Goal: Task Accomplishment & Management: Use online tool/utility

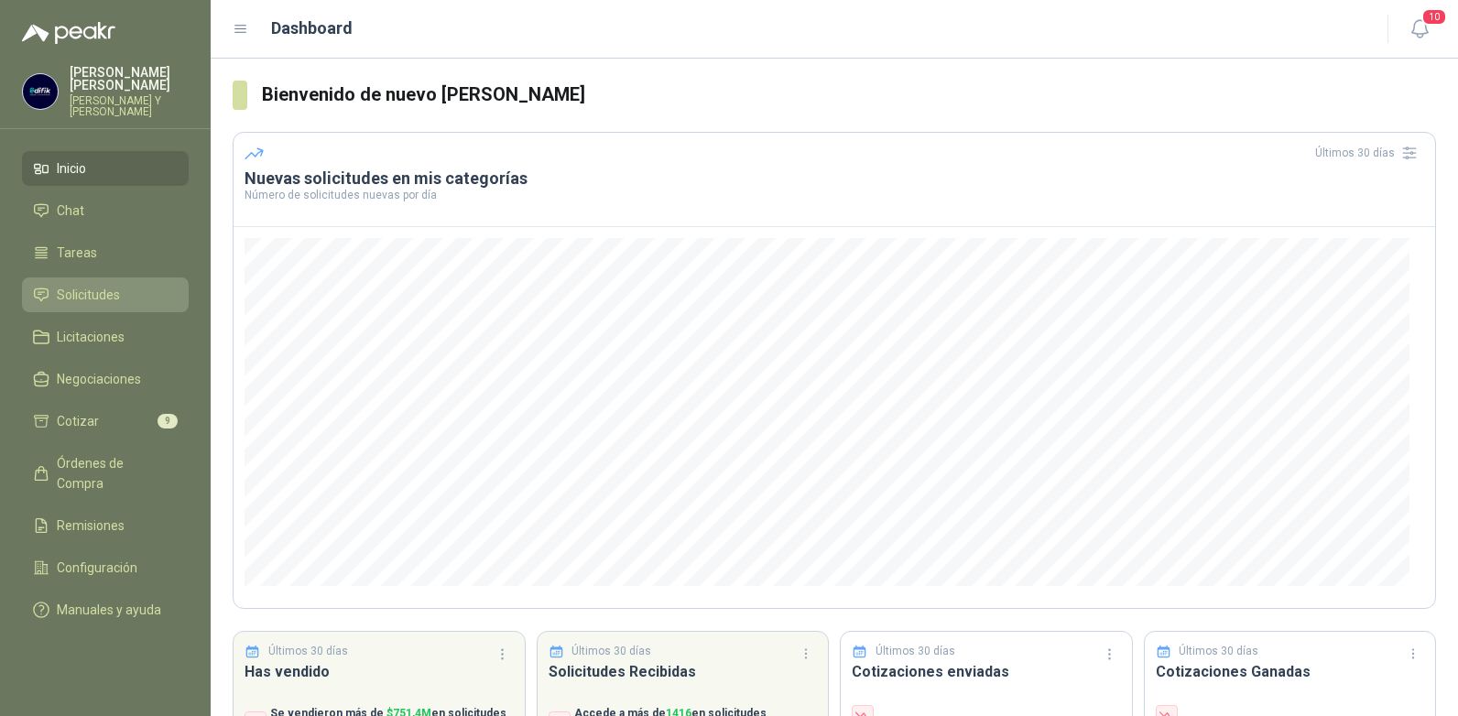
click at [109, 285] on span "Solicitudes" at bounding box center [88, 295] width 63 height 20
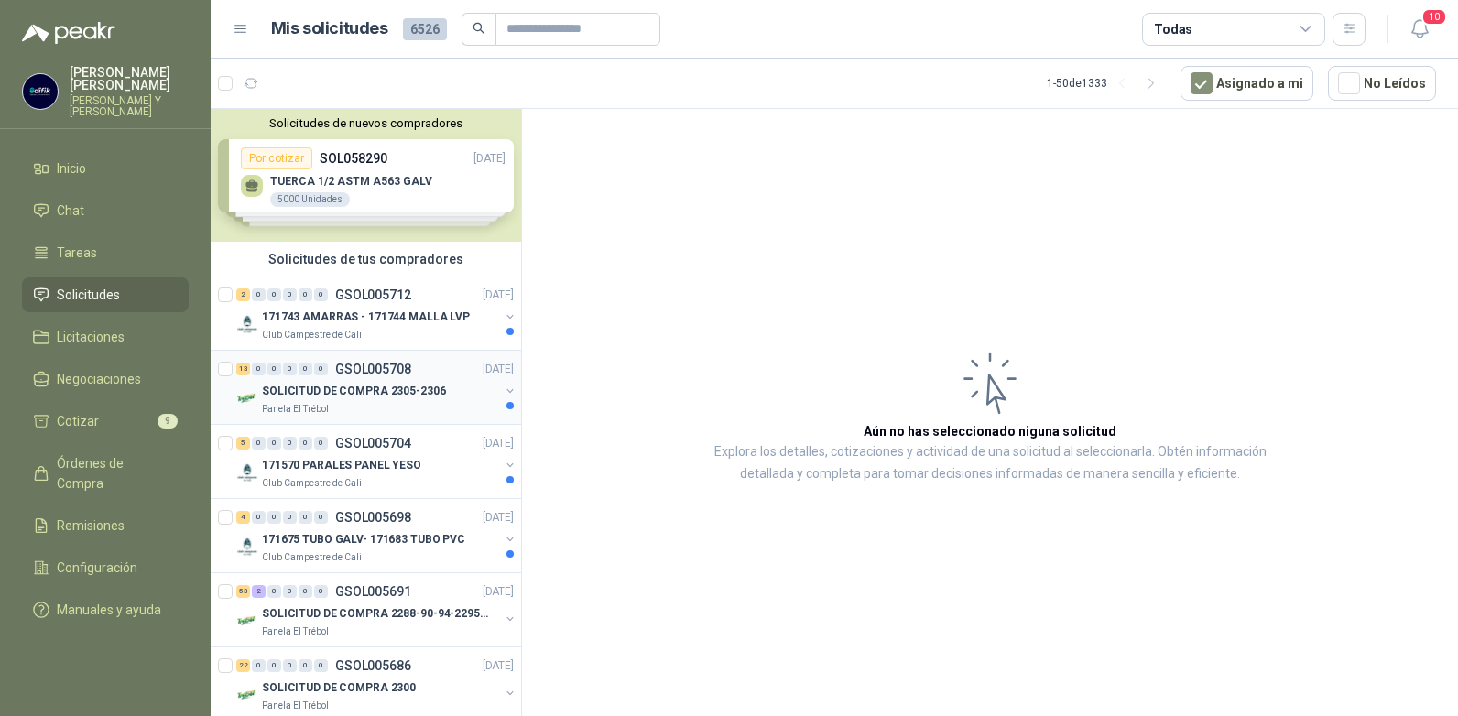
scroll to position [92, 0]
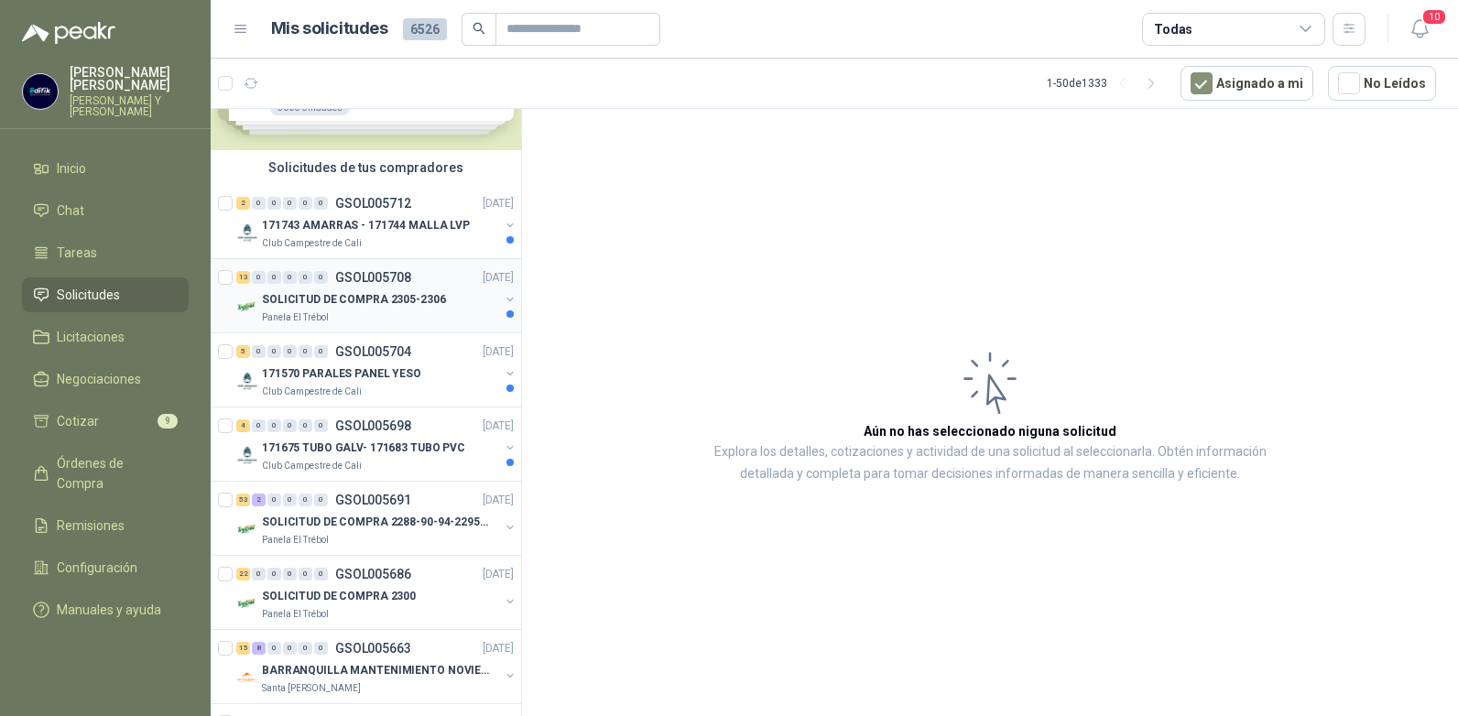
click at [355, 275] on p "GSOL005708" at bounding box center [373, 277] width 76 height 13
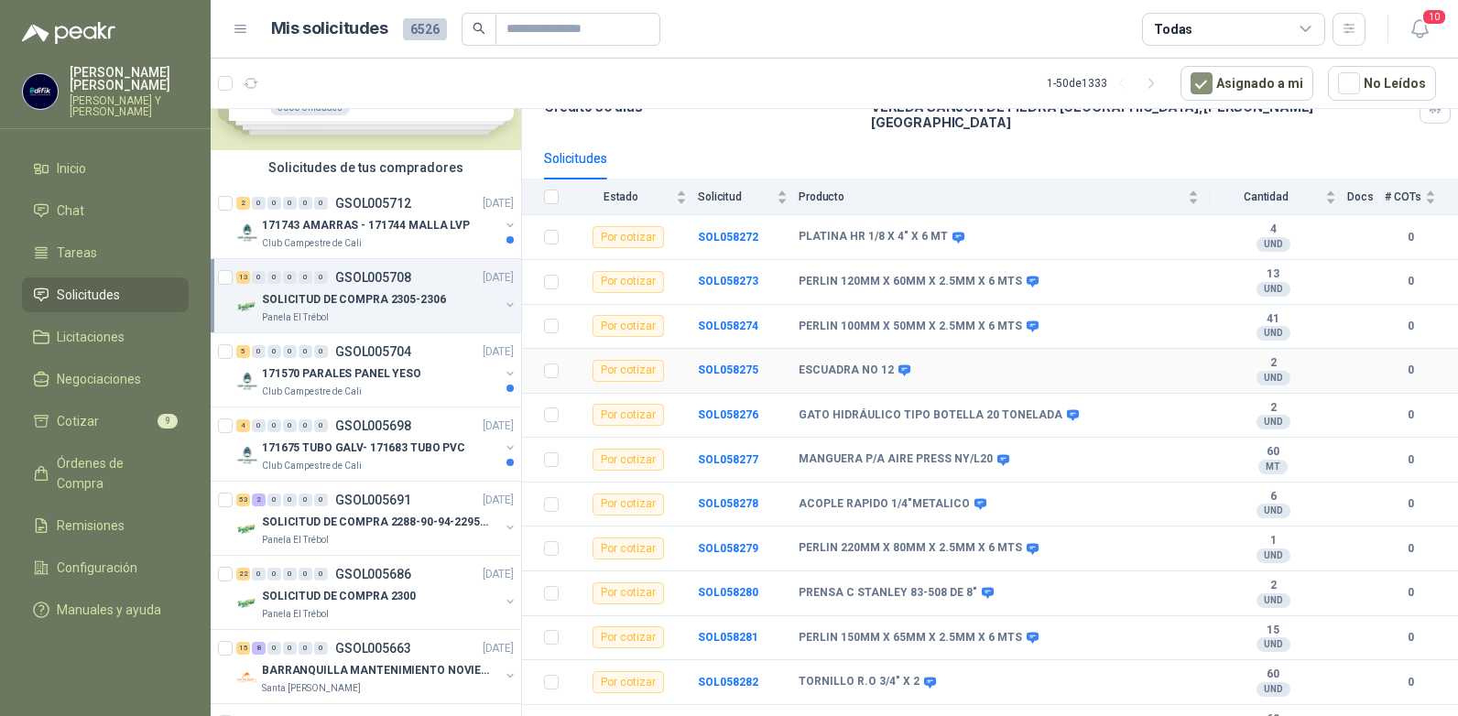
scroll to position [183, 0]
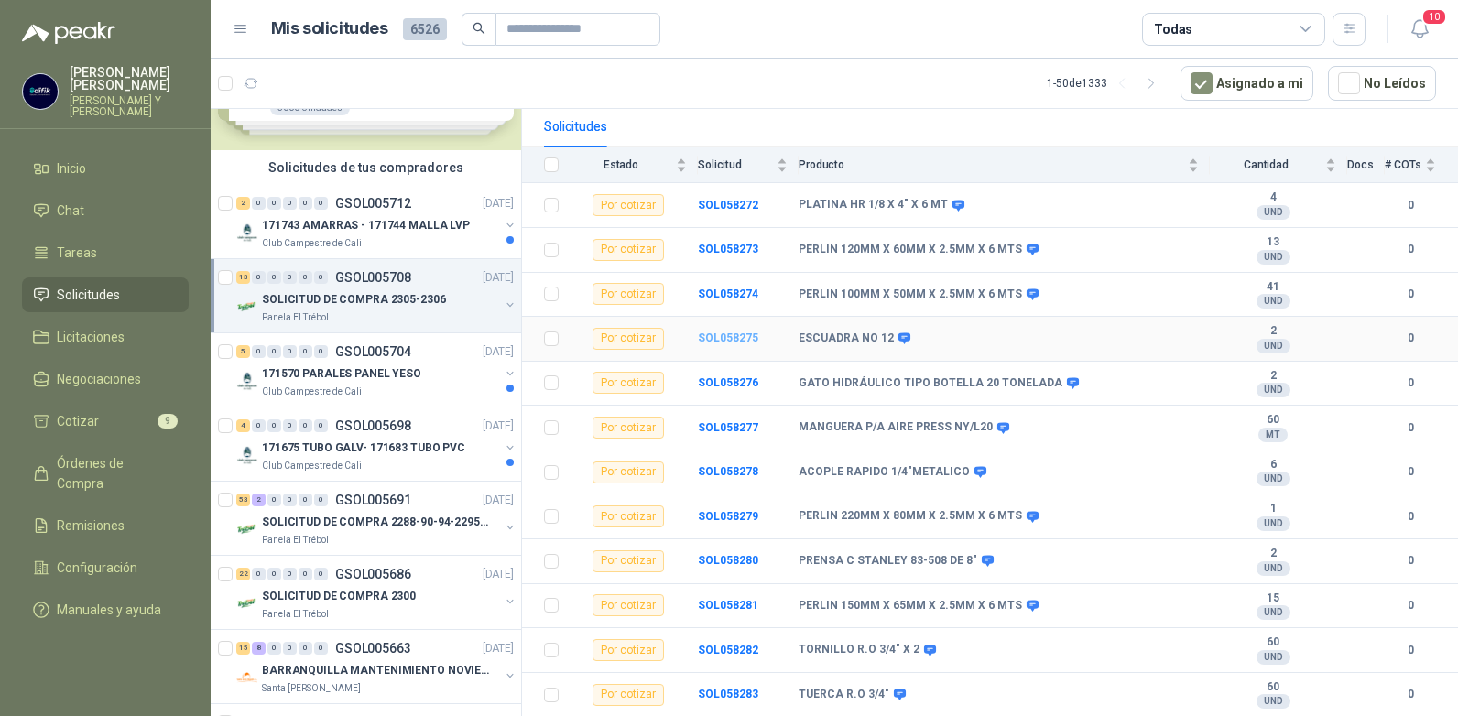
click at [726, 332] on b "SOL058275" at bounding box center [728, 338] width 60 height 13
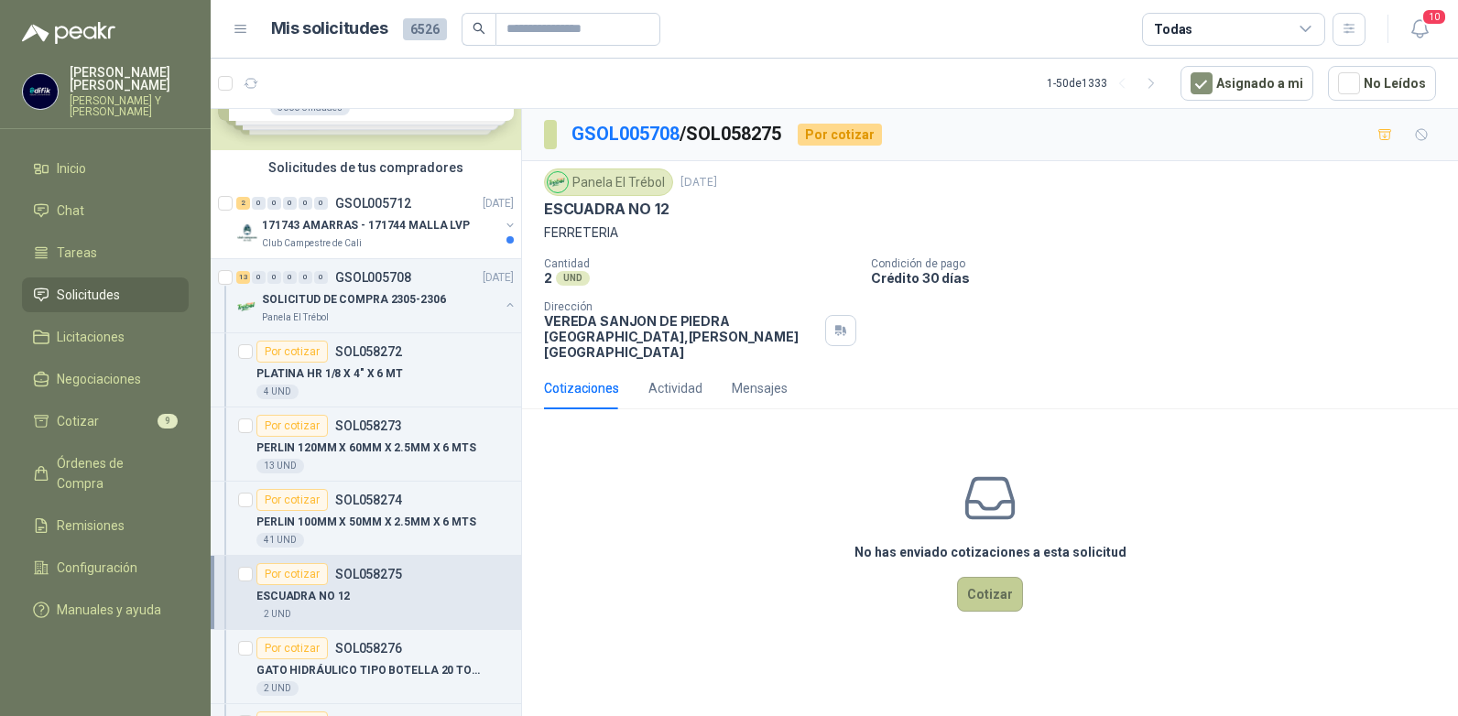
click at [980, 585] on button "Cotizar" at bounding box center [990, 594] width 66 height 35
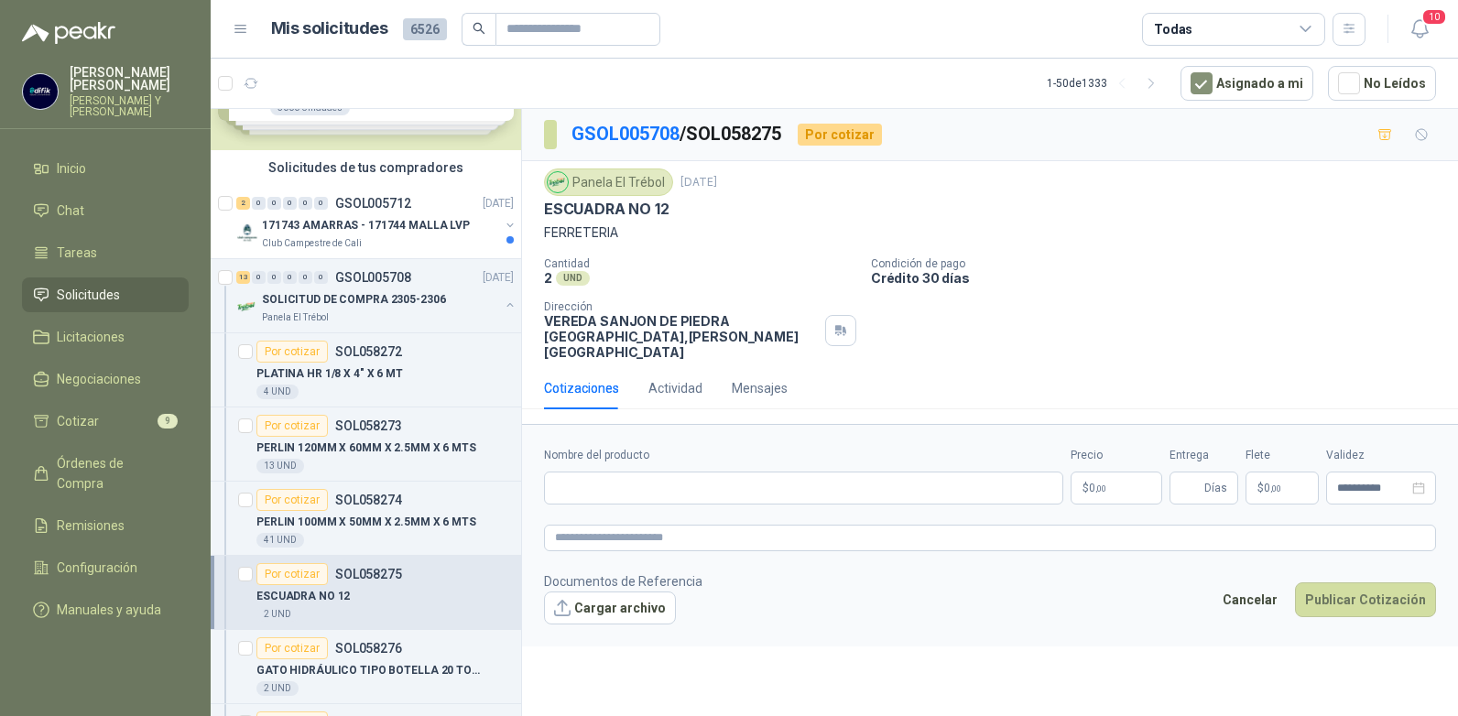
click at [1103, 481] on p "$ 0 ,00" at bounding box center [1117, 488] width 92 height 33
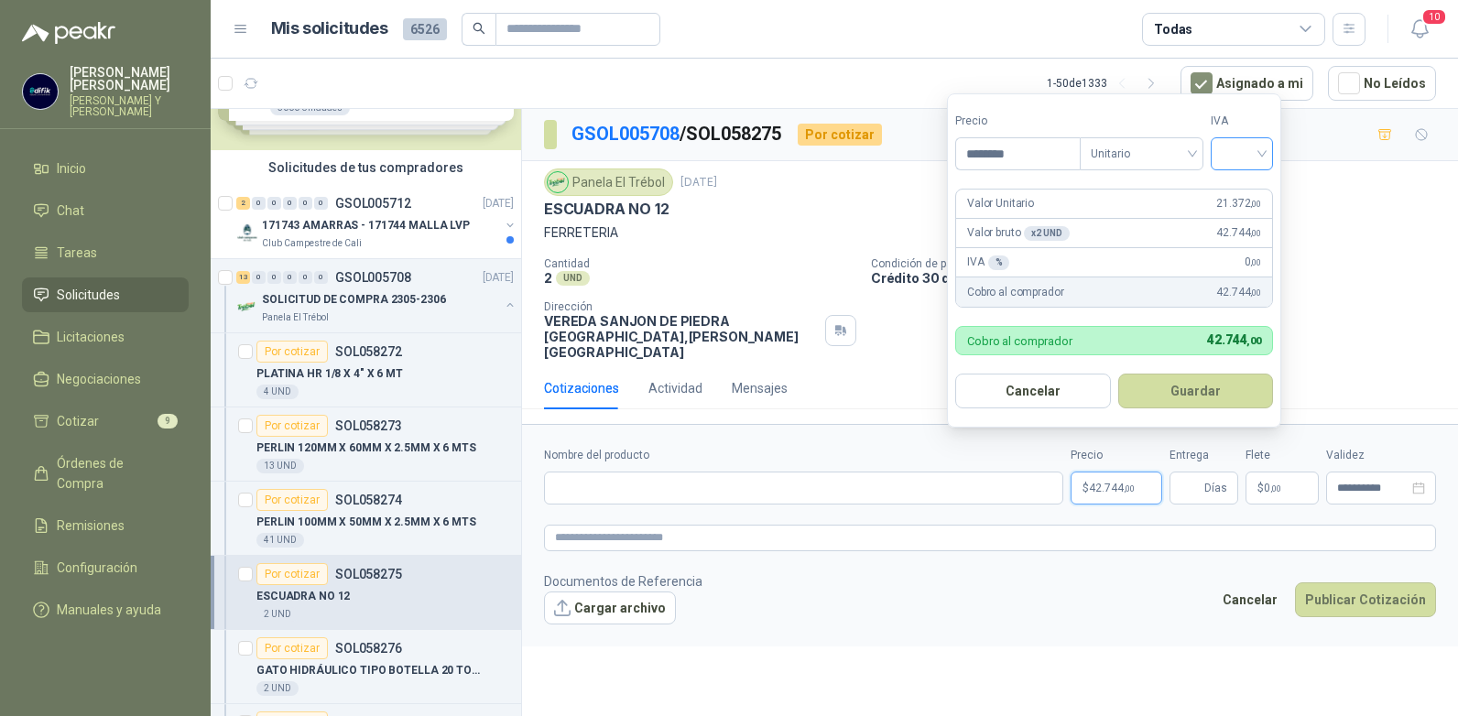
type input "********"
click at [1260, 156] on input "search" at bounding box center [1242, 151] width 40 height 27
click at [1243, 192] on div "19%" at bounding box center [1246, 191] width 34 height 20
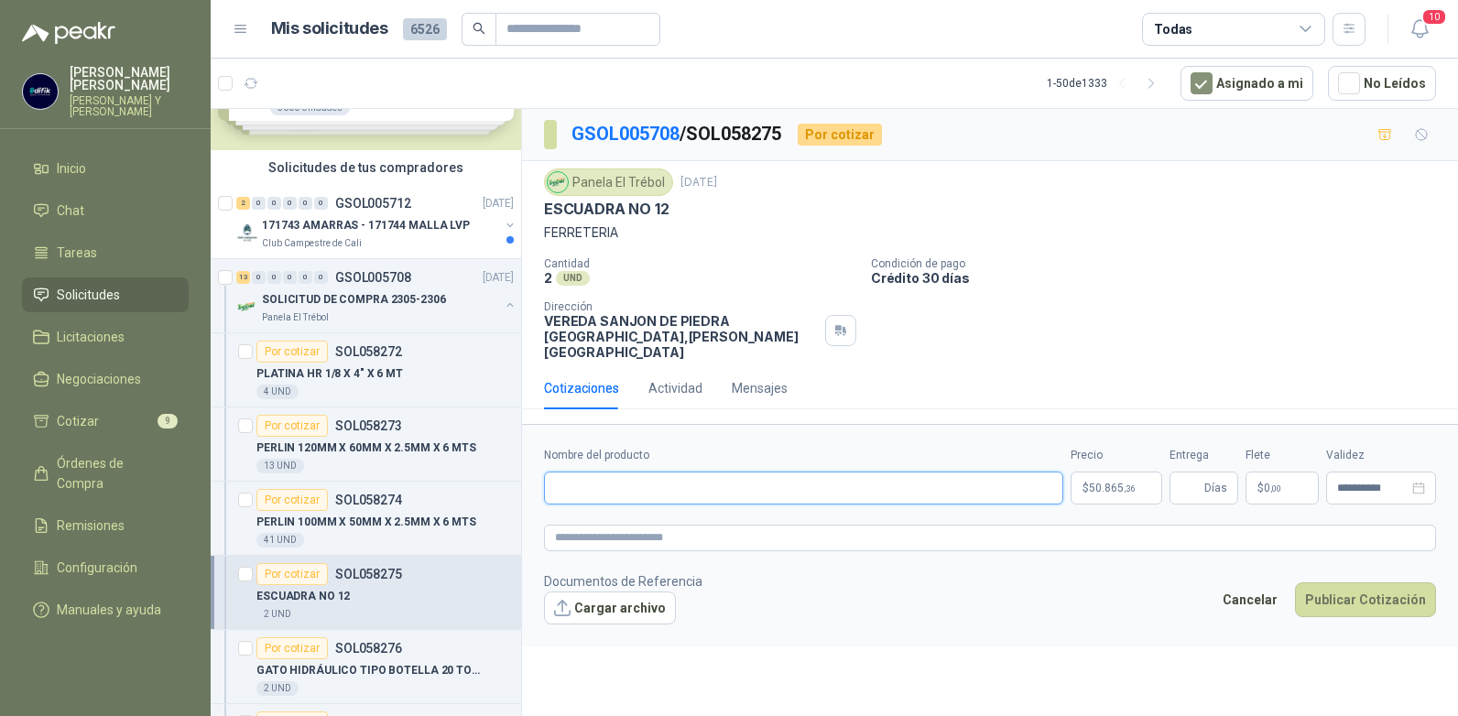
click at [791, 475] on input "Nombre del producto" at bounding box center [803, 488] width 519 height 33
type input "**********"
click at [1203, 484] on span "Días" at bounding box center [1204, 488] width 69 height 33
type input "*"
click at [1320, 583] on button "Publicar Cotización" at bounding box center [1365, 600] width 141 height 35
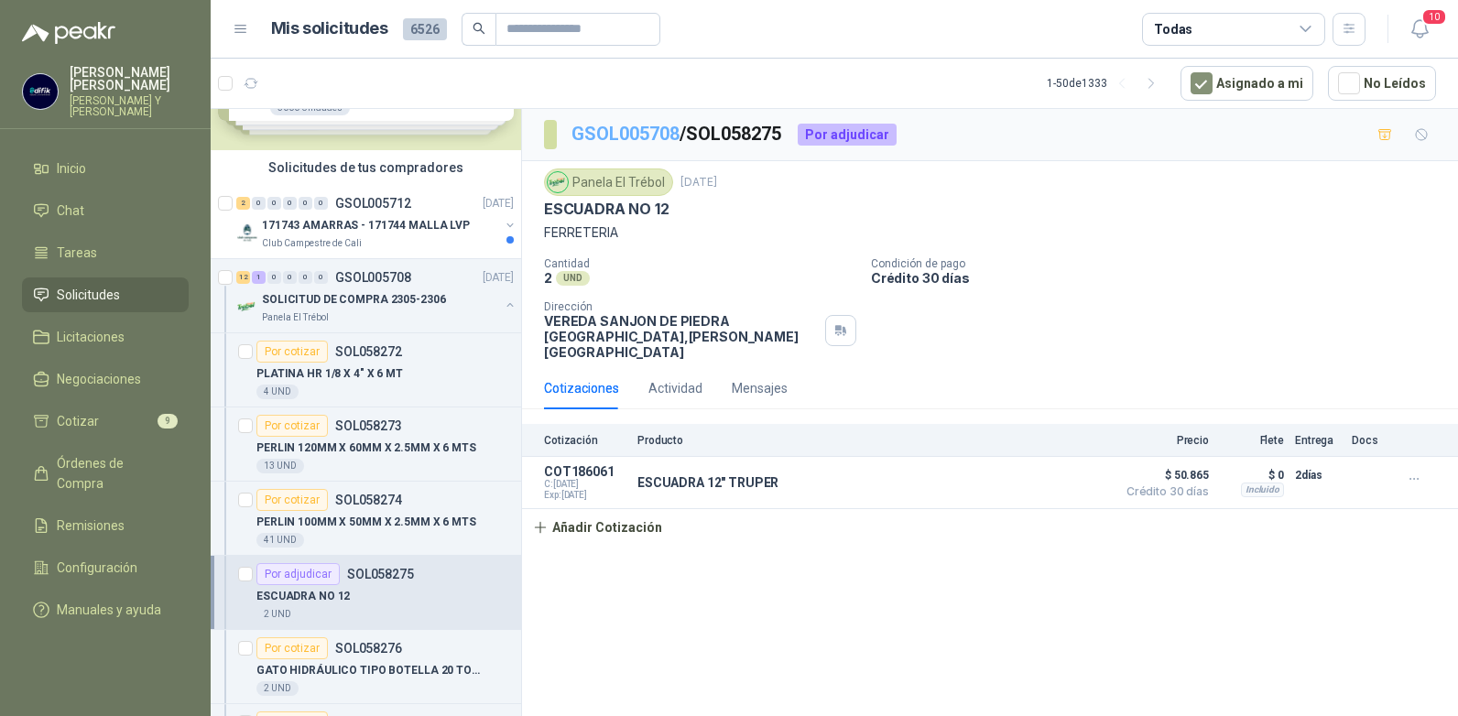
click at [645, 125] on link "GSOL005708" at bounding box center [626, 134] width 108 height 22
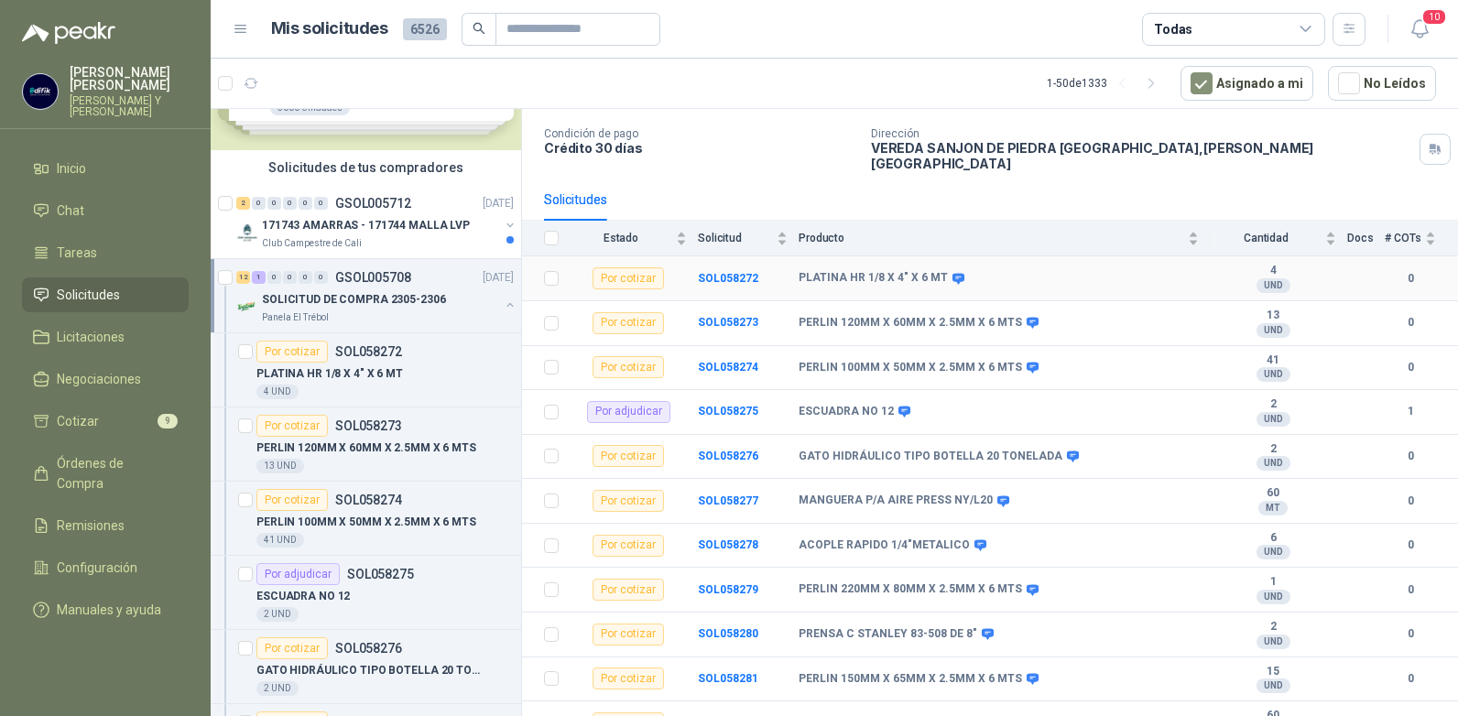
scroll to position [183, 0]
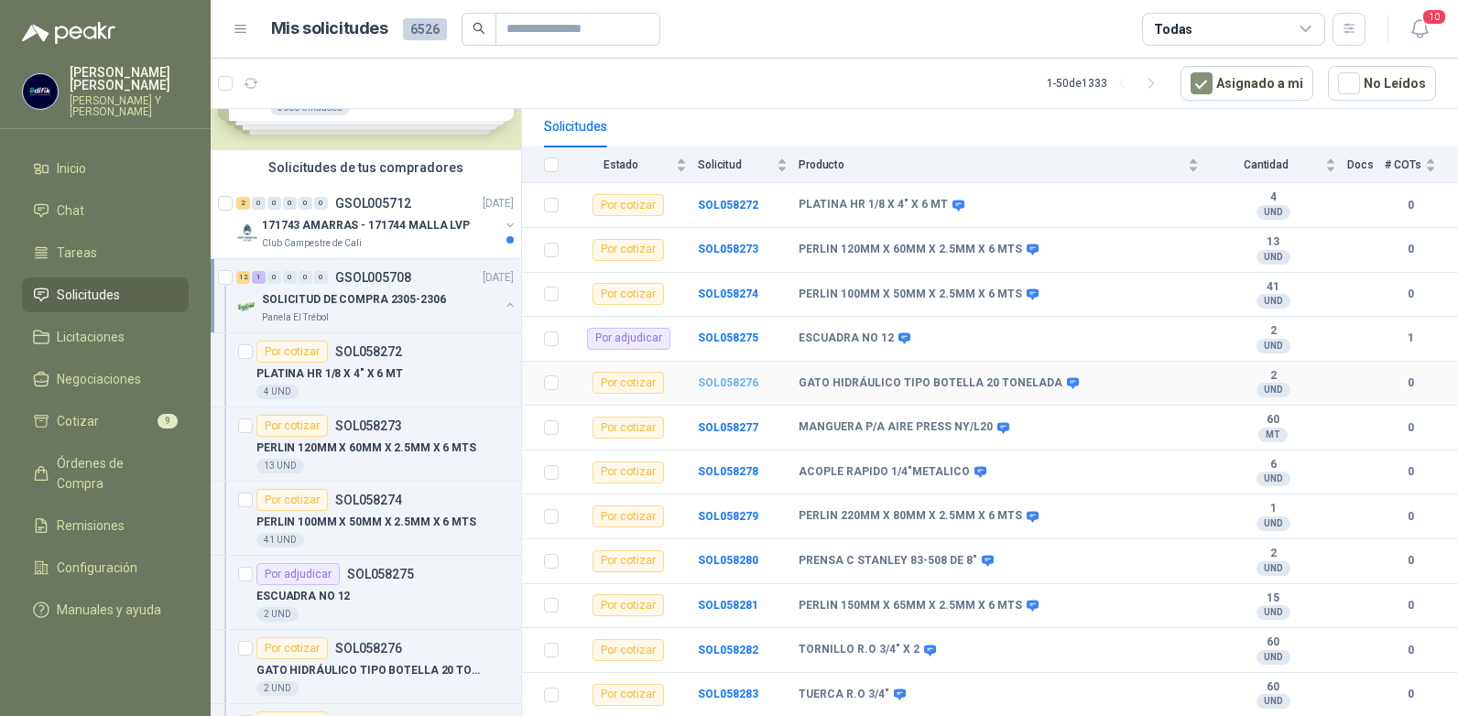
click at [728, 377] on b "SOL058276" at bounding box center [728, 383] width 60 height 13
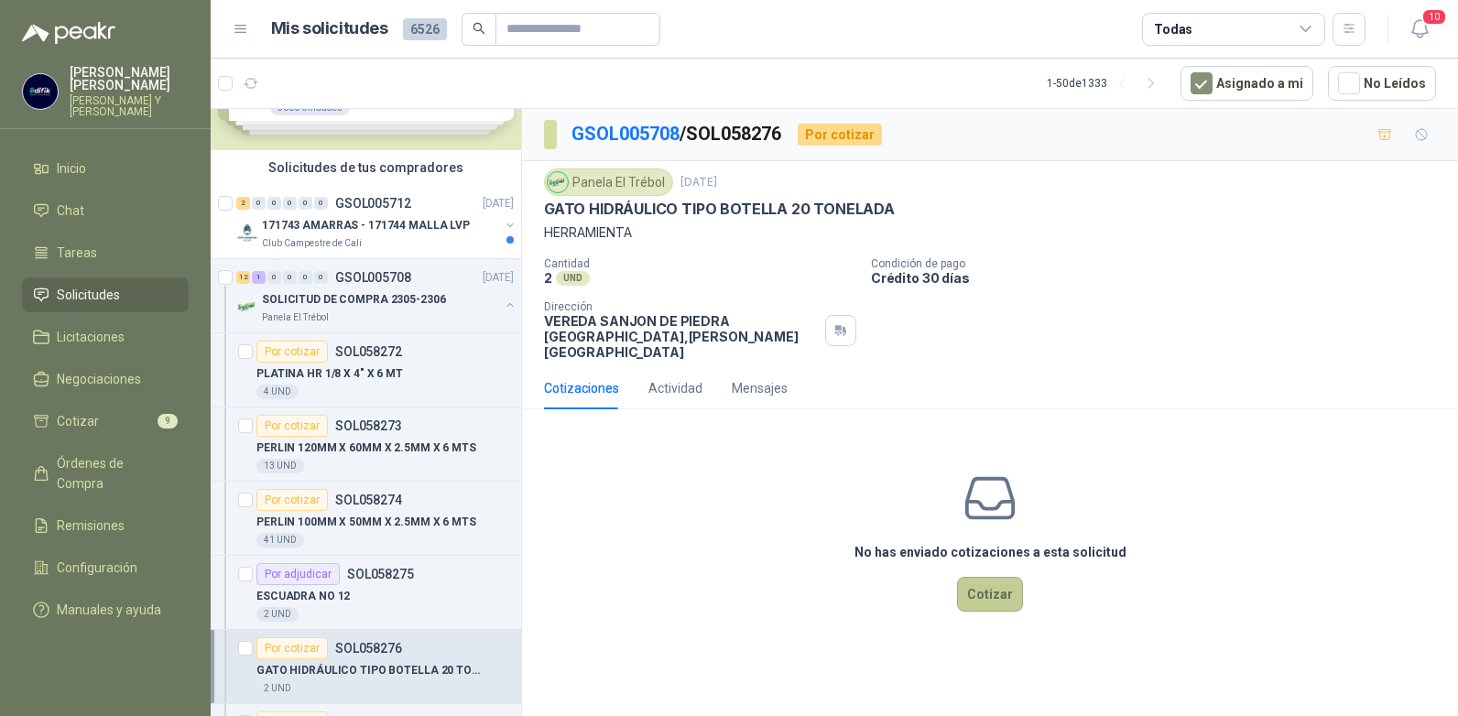
click at [986, 580] on button "Cotizar" at bounding box center [990, 594] width 66 height 35
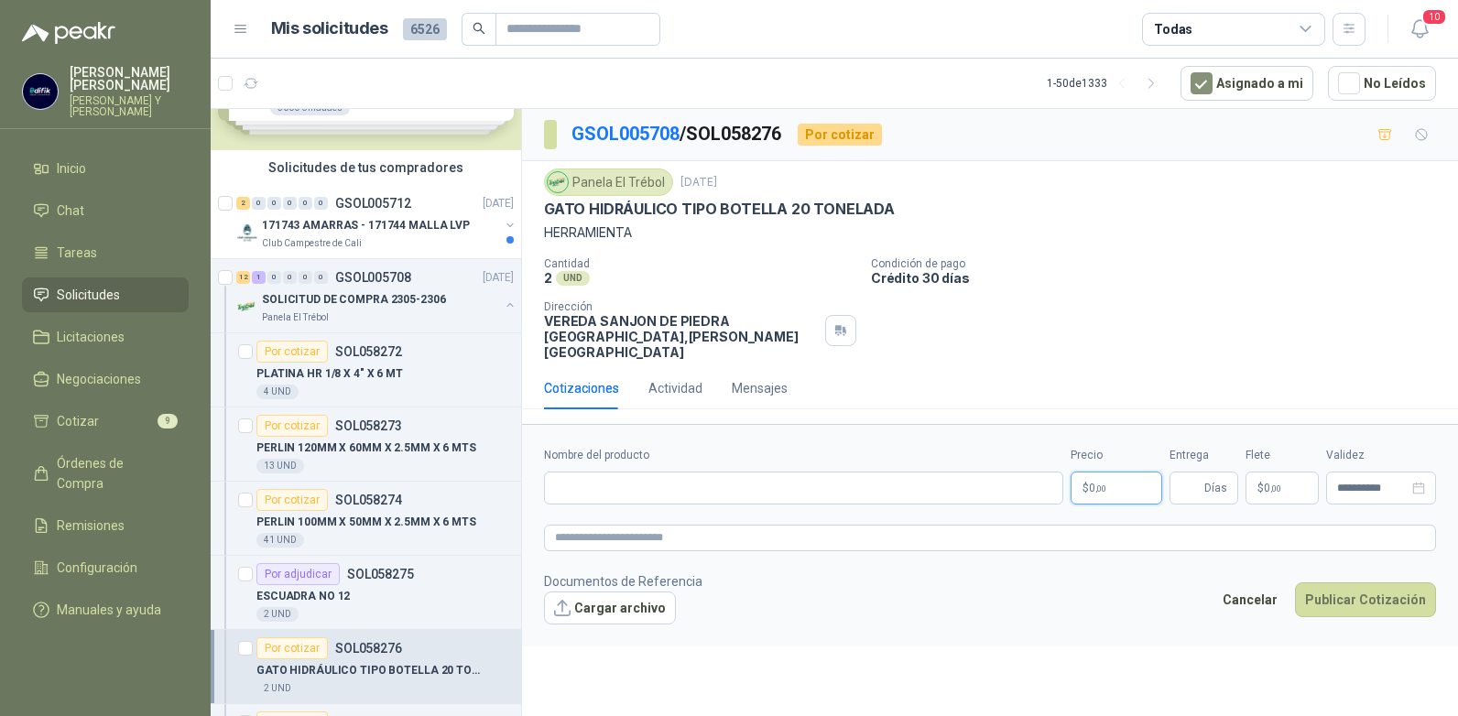
click at [1109, 472] on p "$ 0 ,00" at bounding box center [1117, 488] width 92 height 33
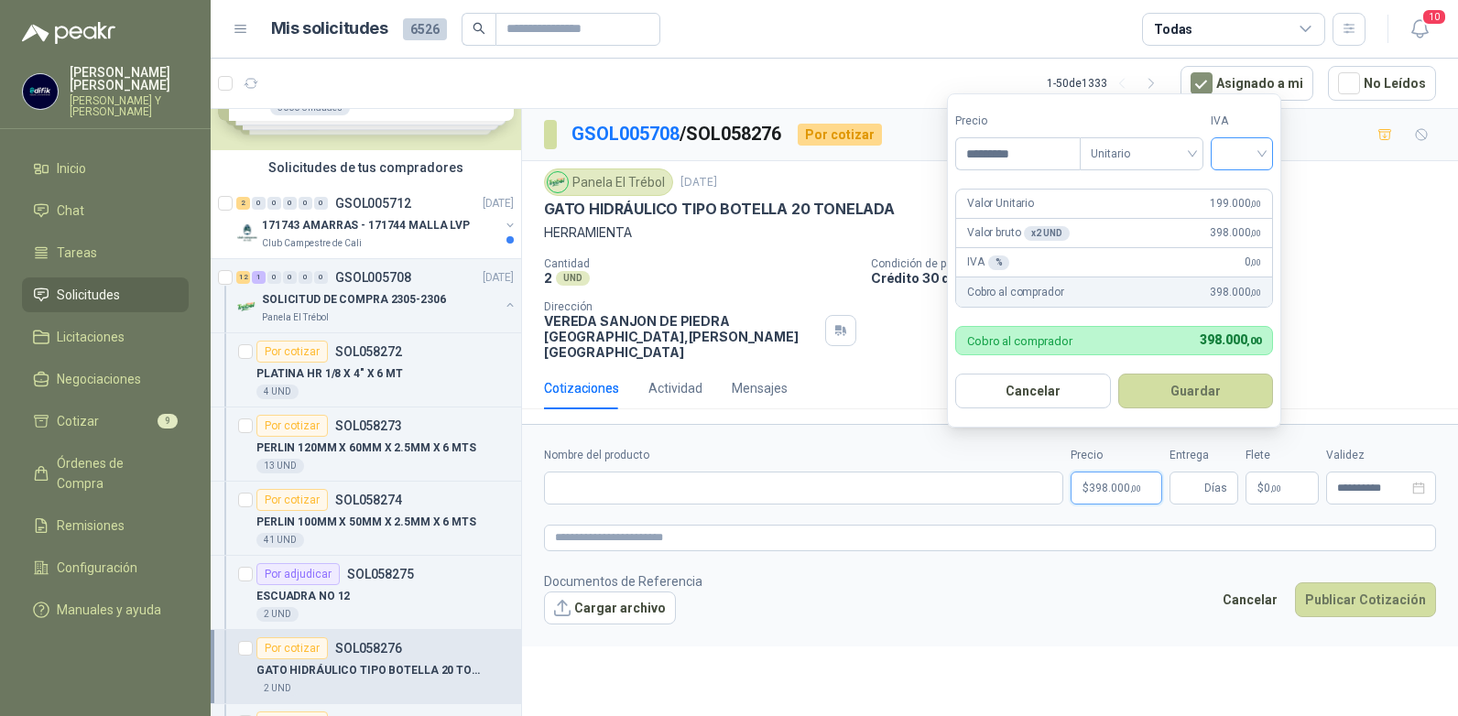
type input "*********"
click at [1262, 155] on input "search" at bounding box center [1242, 151] width 40 height 27
click at [1237, 193] on div "19%" at bounding box center [1246, 191] width 34 height 20
click at [1172, 388] on button "Guardar" at bounding box center [1199, 391] width 158 height 35
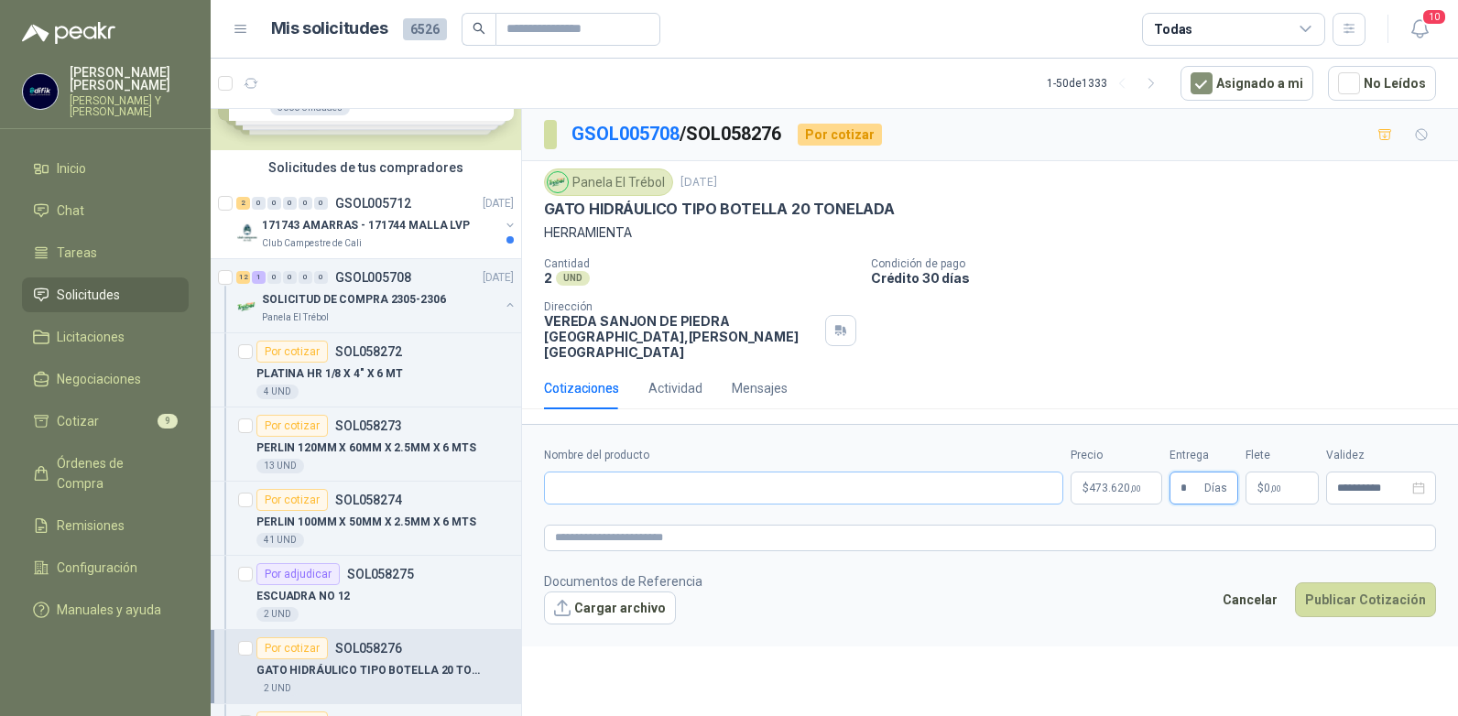
type input "*"
click at [642, 478] on input "Nombre del producto" at bounding box center [803, 488] width 519 height 33
type input "**********"
click at [1390, 583] on button "Publicar Cotización" at bounding box center [1365, 600] width 141 height 35
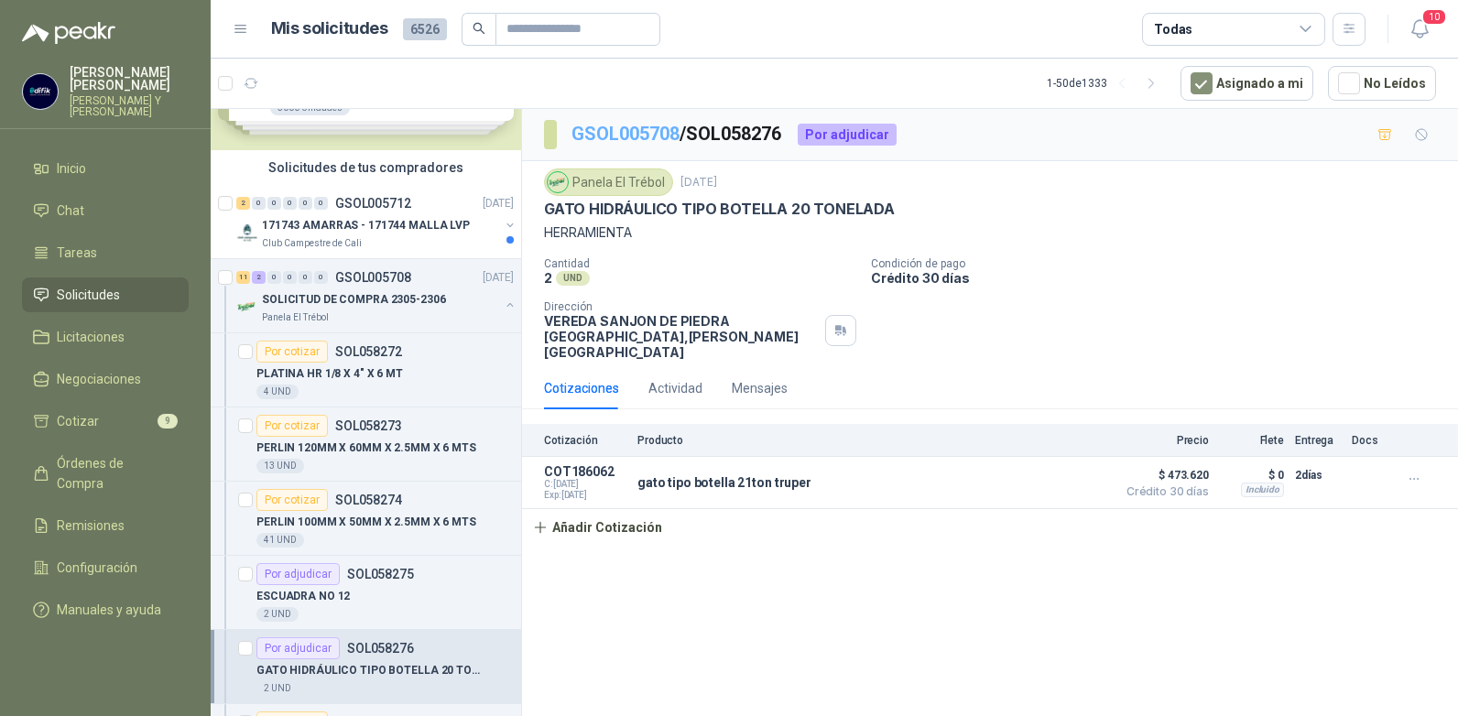
click at [626, 135] on link "GSOL005708" at bounding box center [626, 134] width 108 height 22
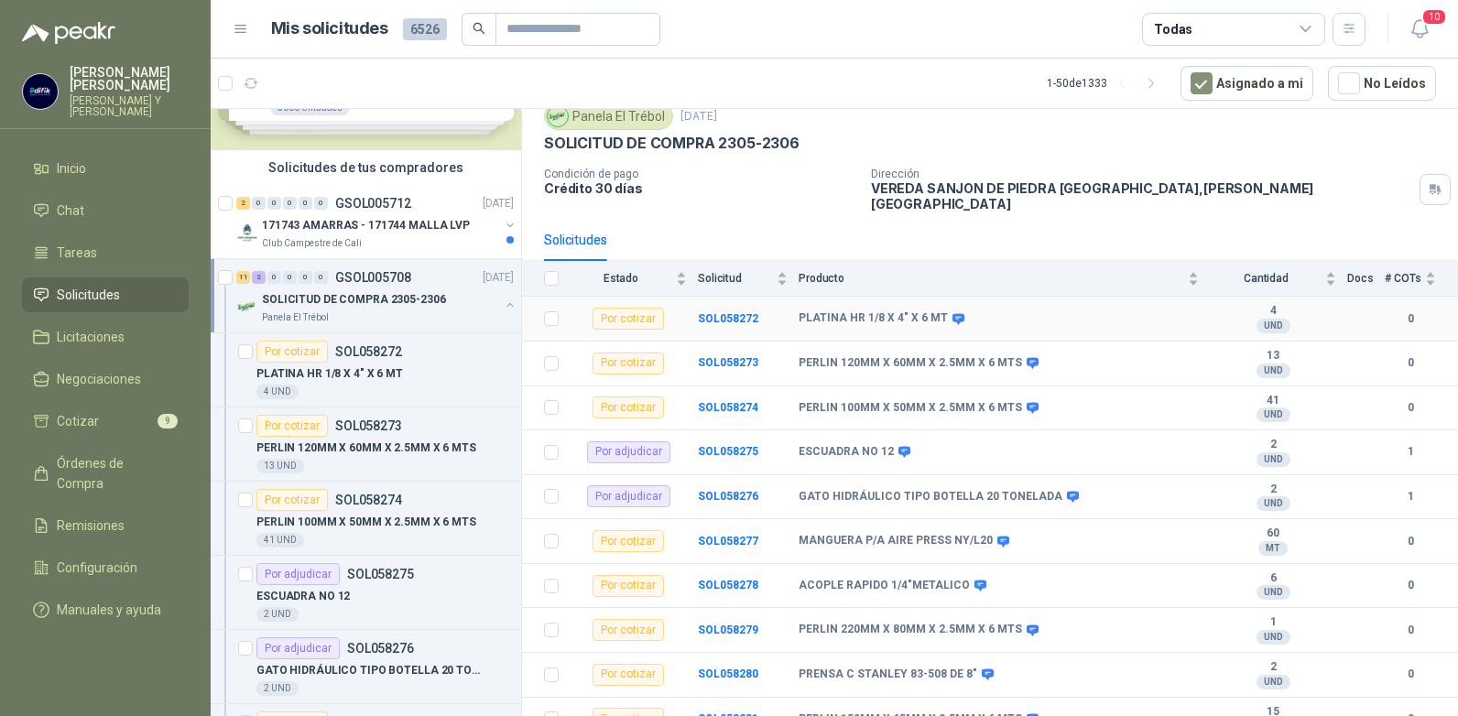
scroll to position [210, 0]
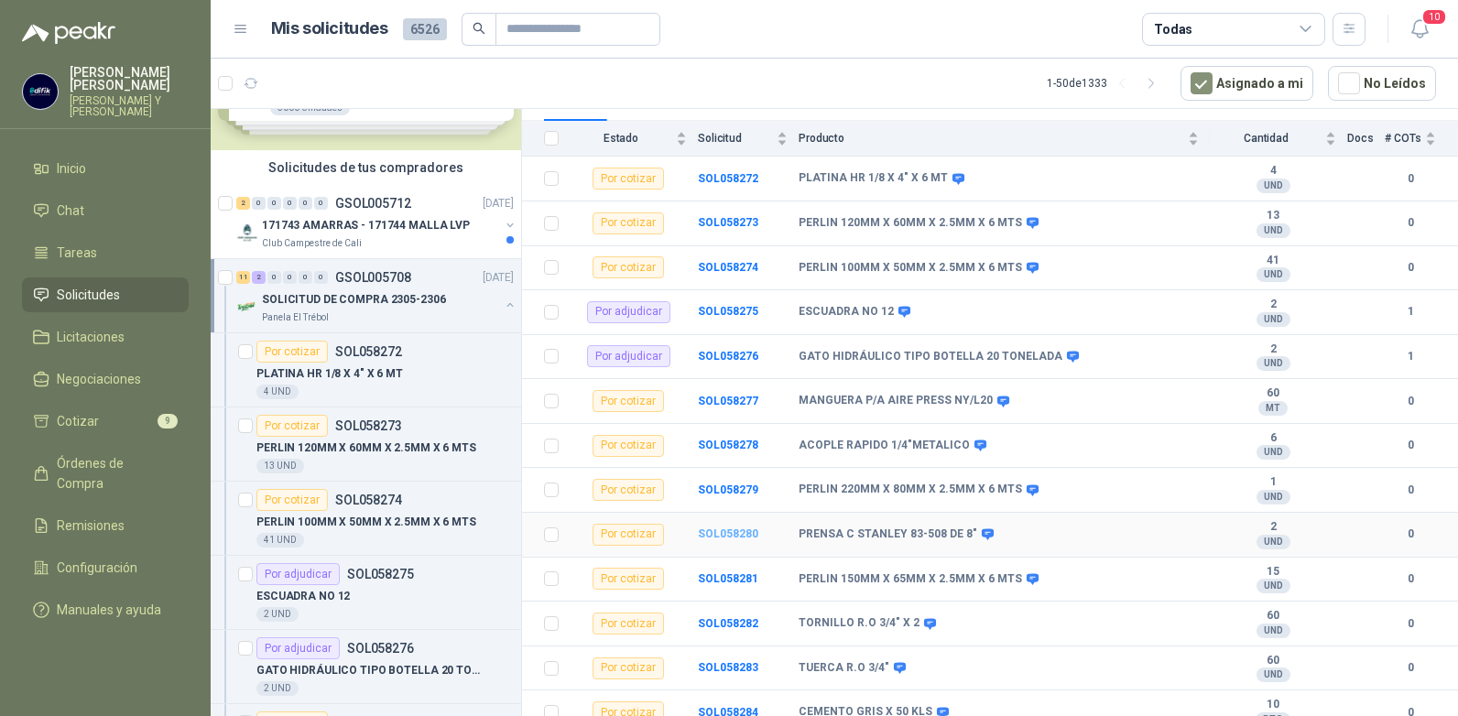
click at [719, 528] on b "SOL058280" at bounding box center [728, 534] width 60 height 13
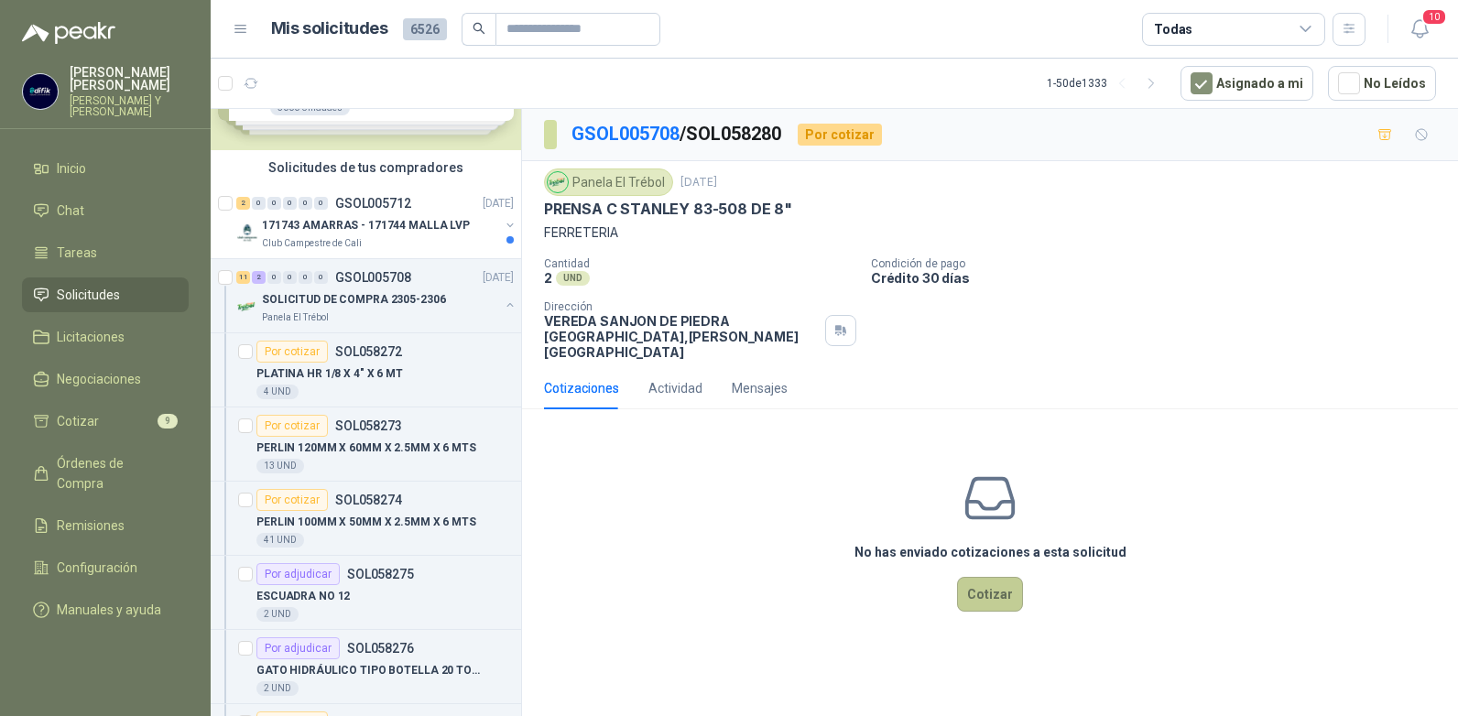
click at [978, 577] on button "Cotizar" at bounding box center [990, 594] width 66 height 35
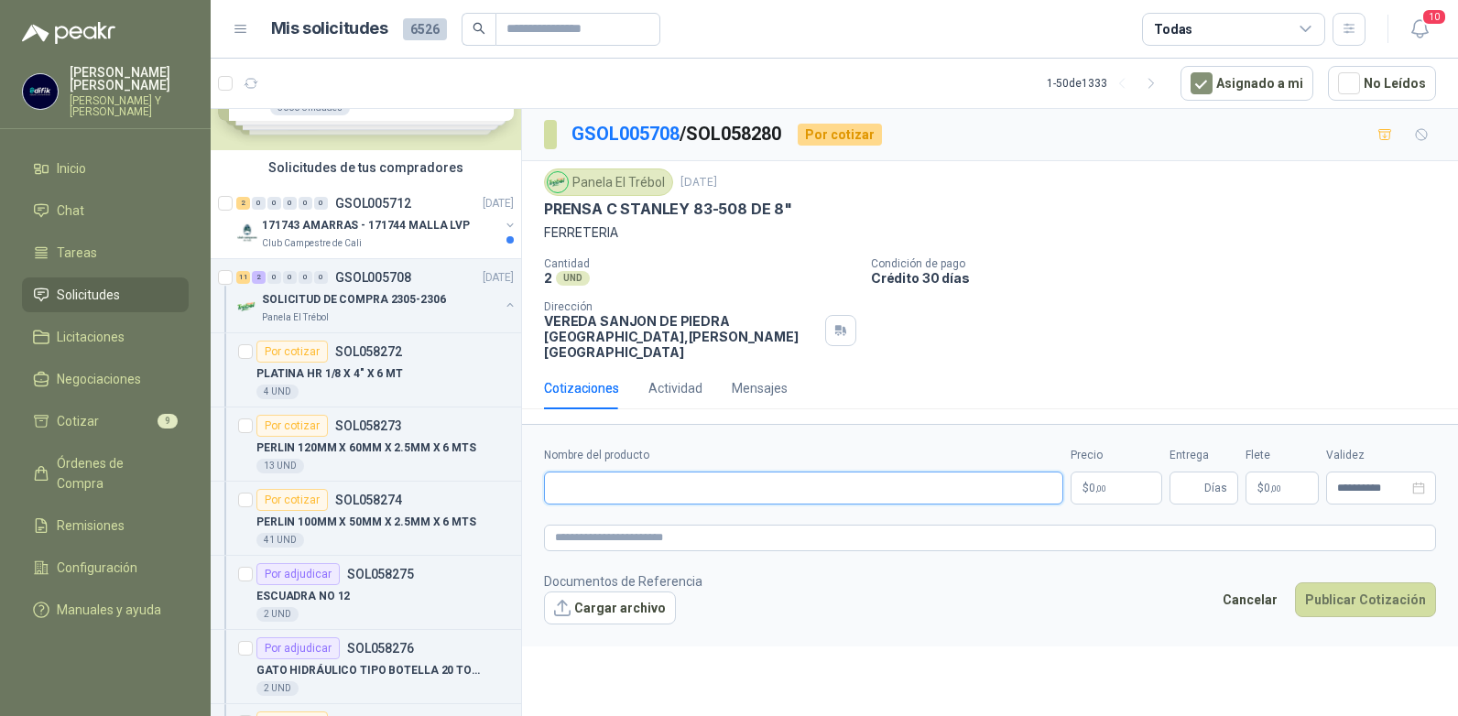
click at [604, 472] on input "Nombre del producto" at bounding box center [803, 488] width 519 height 33
type input "**********"
click at [1118, 472] on p "$ 0 ,00" at bounding box center [1117, 488] width 92 height 33
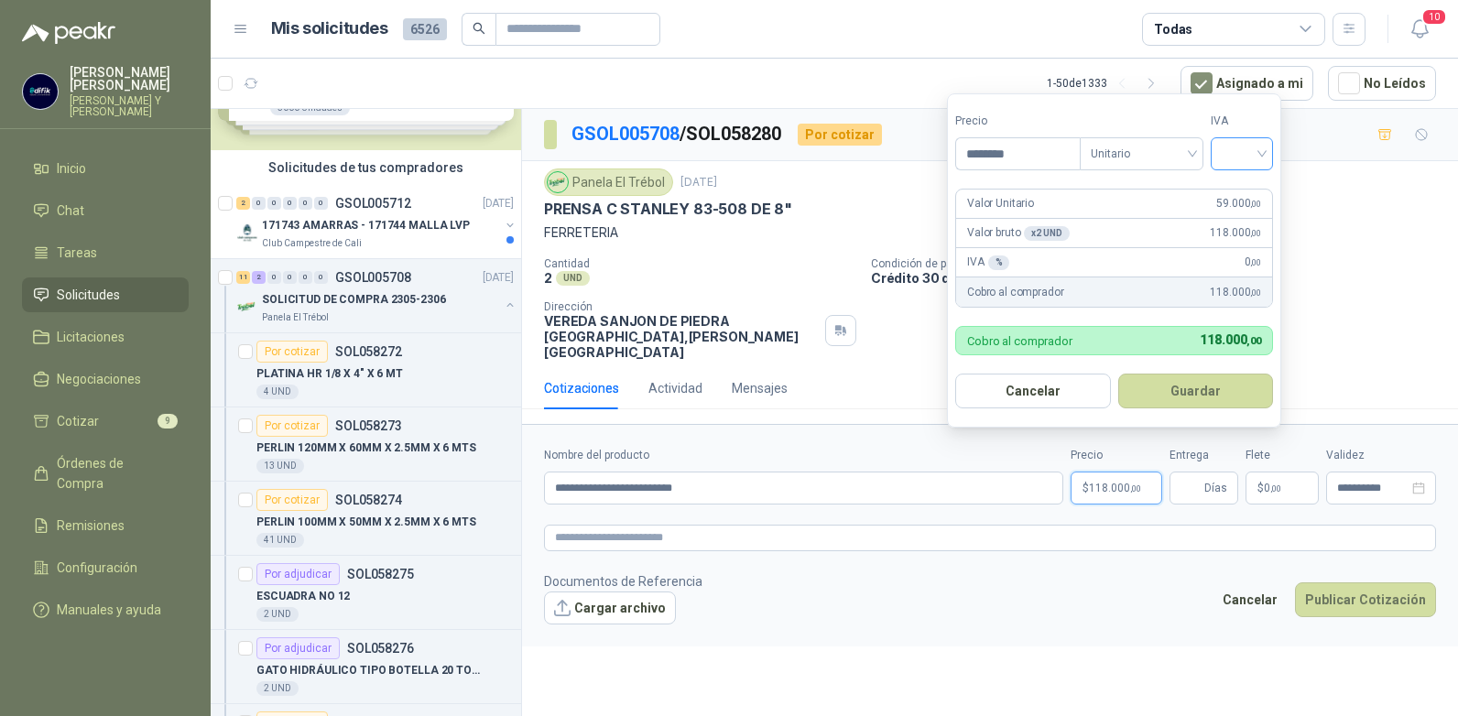
type input "********"
click at [1238, 165] on input "search" at bounding box center [1242, 151] width 40 height 27
click at [1237, 189] on div "19%" at bounding box center [1246, 191] width 34 height 20
click at [1191, 397] on button "Guardar" at bounding box center [1199, 391] width 158 height 35
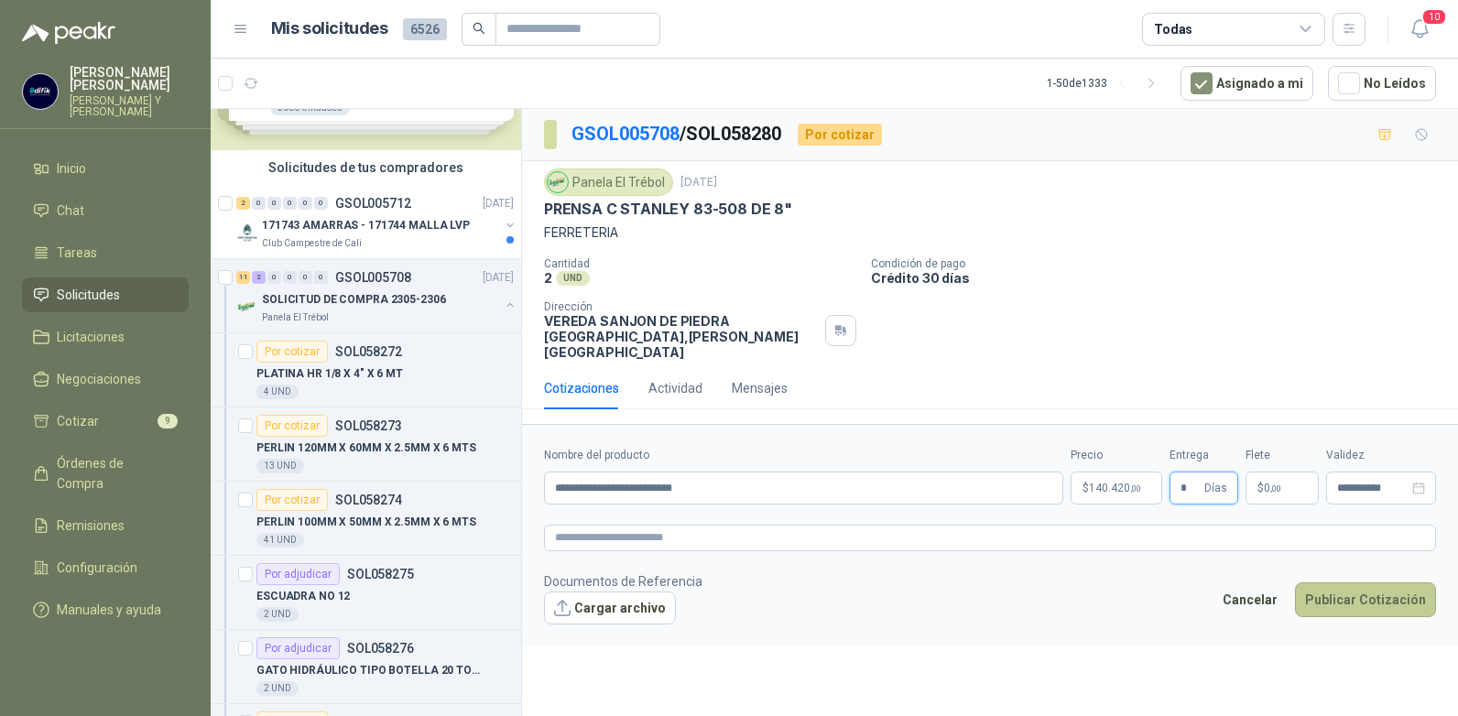
type input "*"
click at [1356, 586] on button "Publicar Cotización" at bounding box center [1365, 600] width 141 height 35
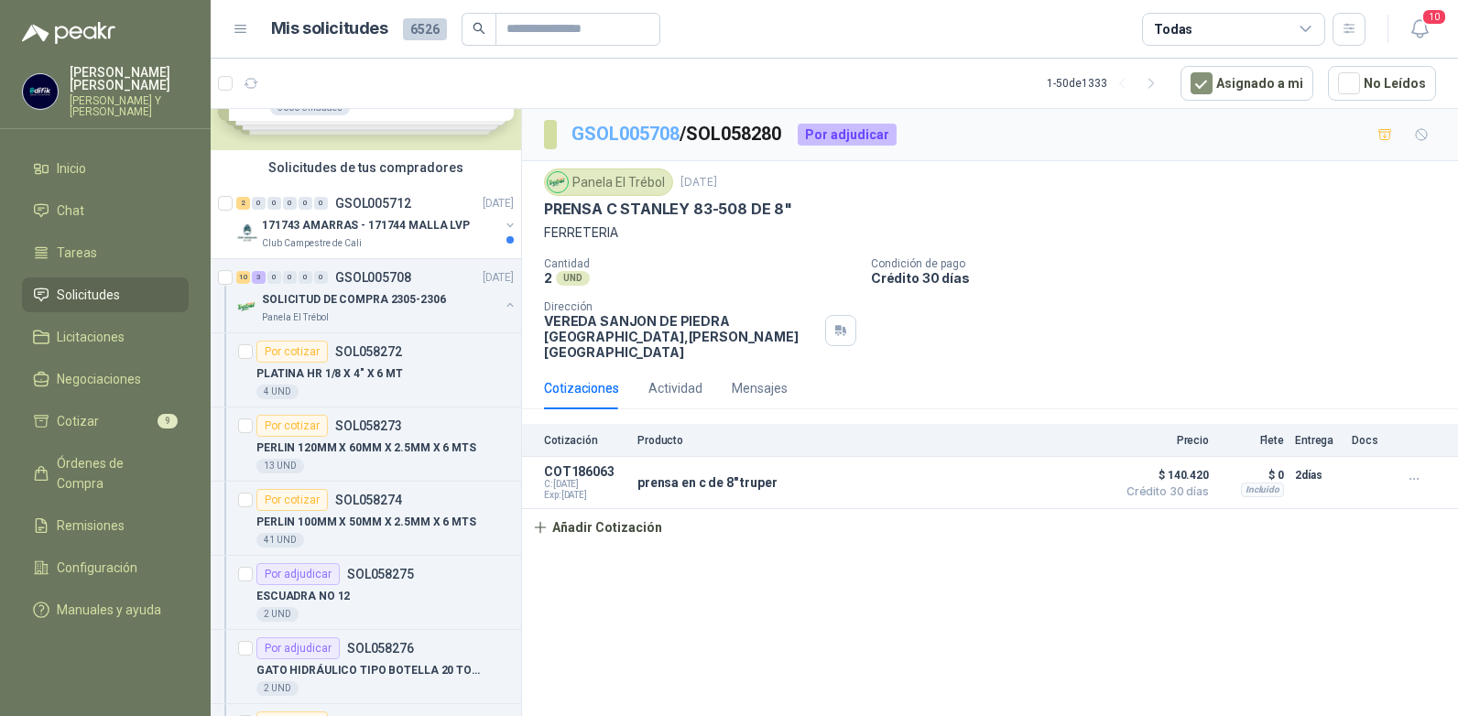
click at [641, 133] on link "GSOL005708" at bounding box center [626, 134] width 108 height 22
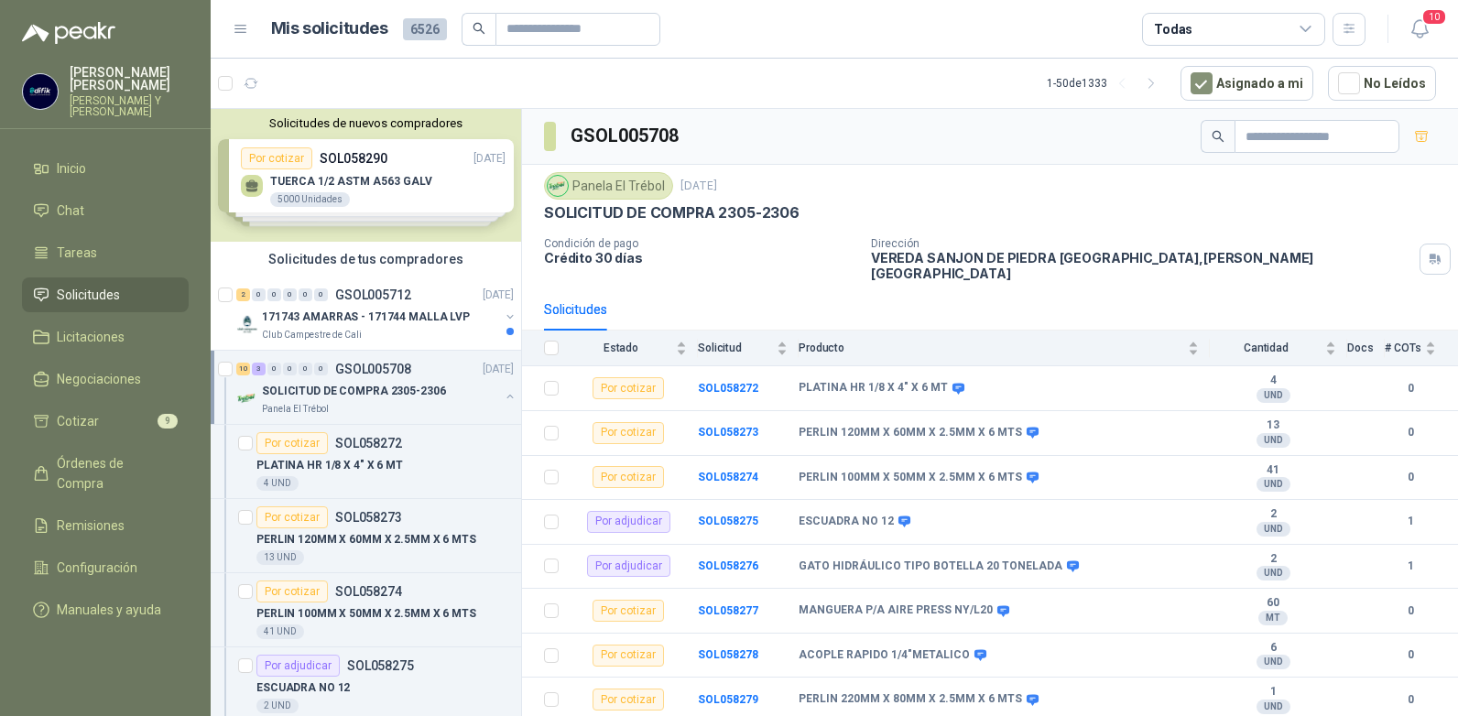
click at [377, 375] on p "GSOL005708" at bounding box center [373, 369] width 76 height 13
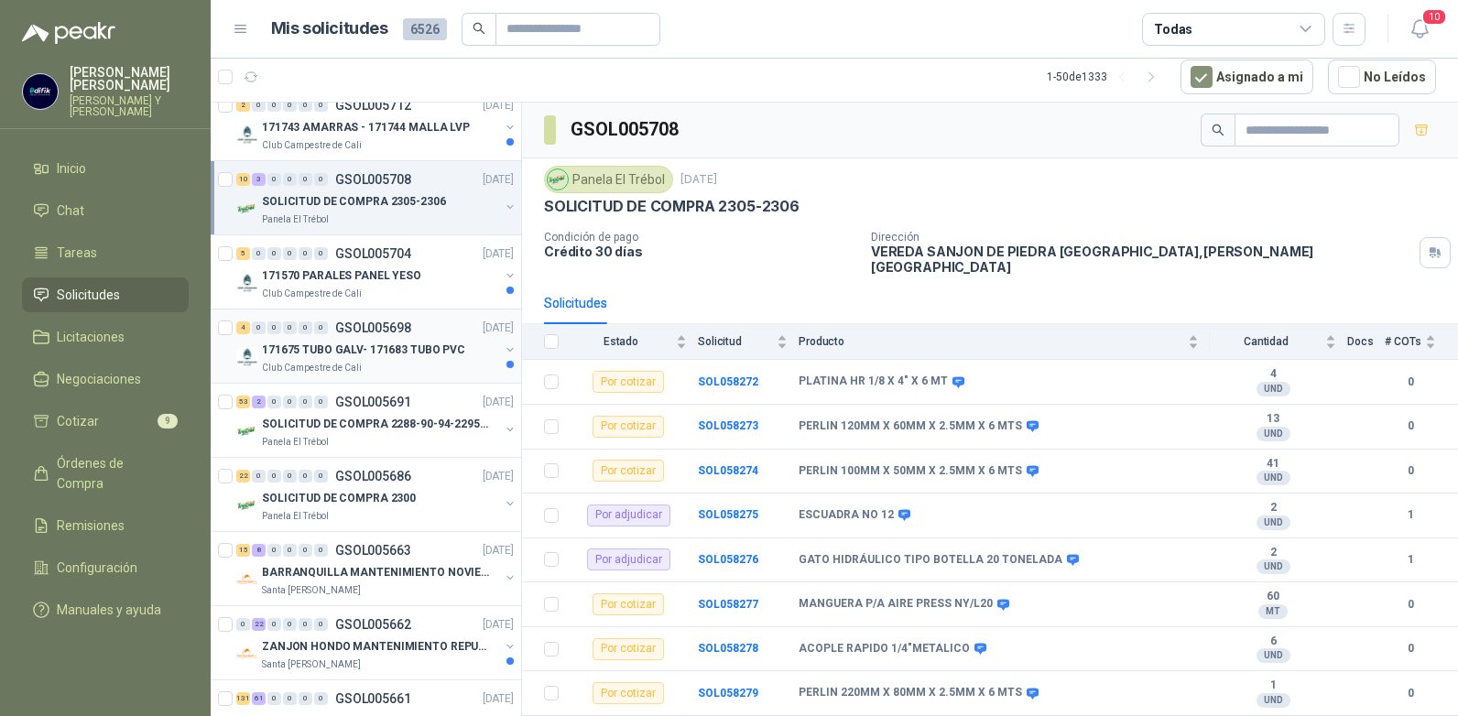
scroll to position [275, 0]
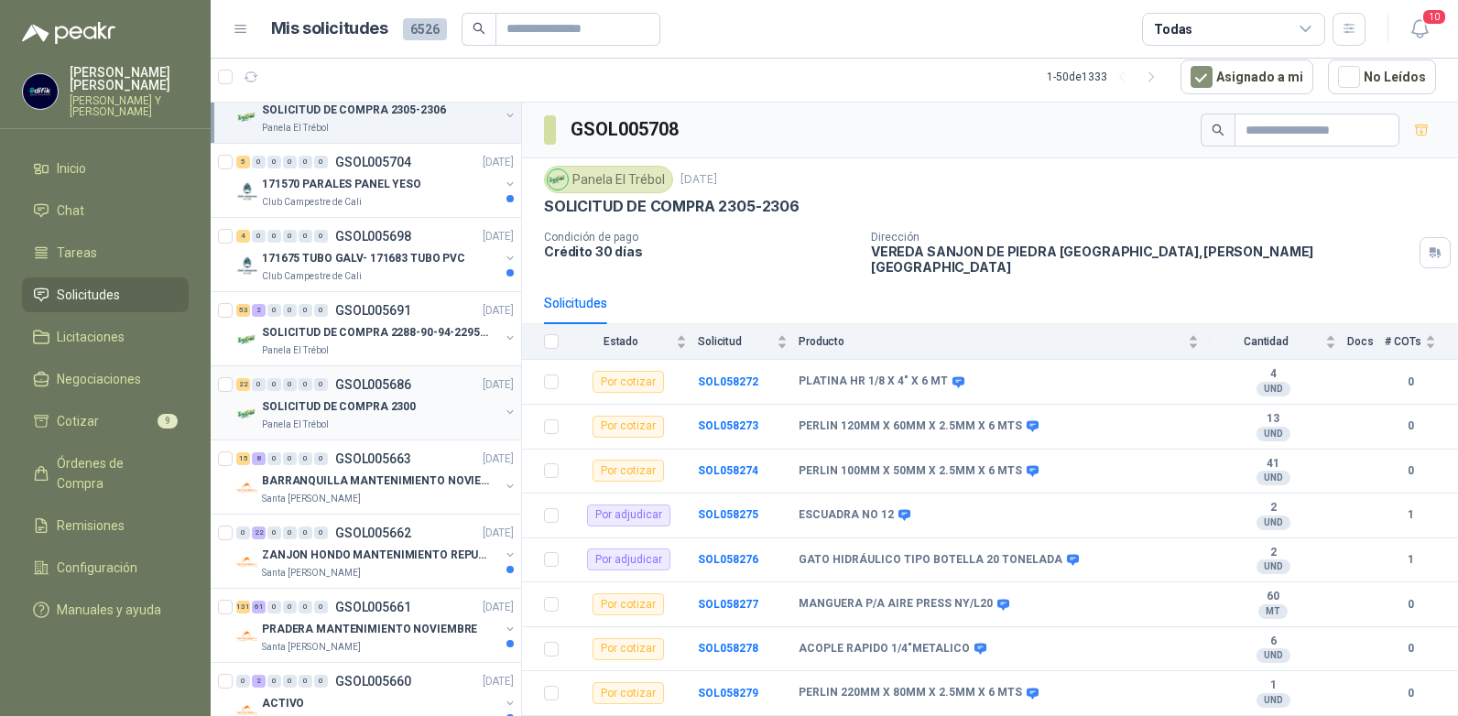
click at [375, 383] on p "GSOL005686" at bounding box center [373, 384] width 76 height 13
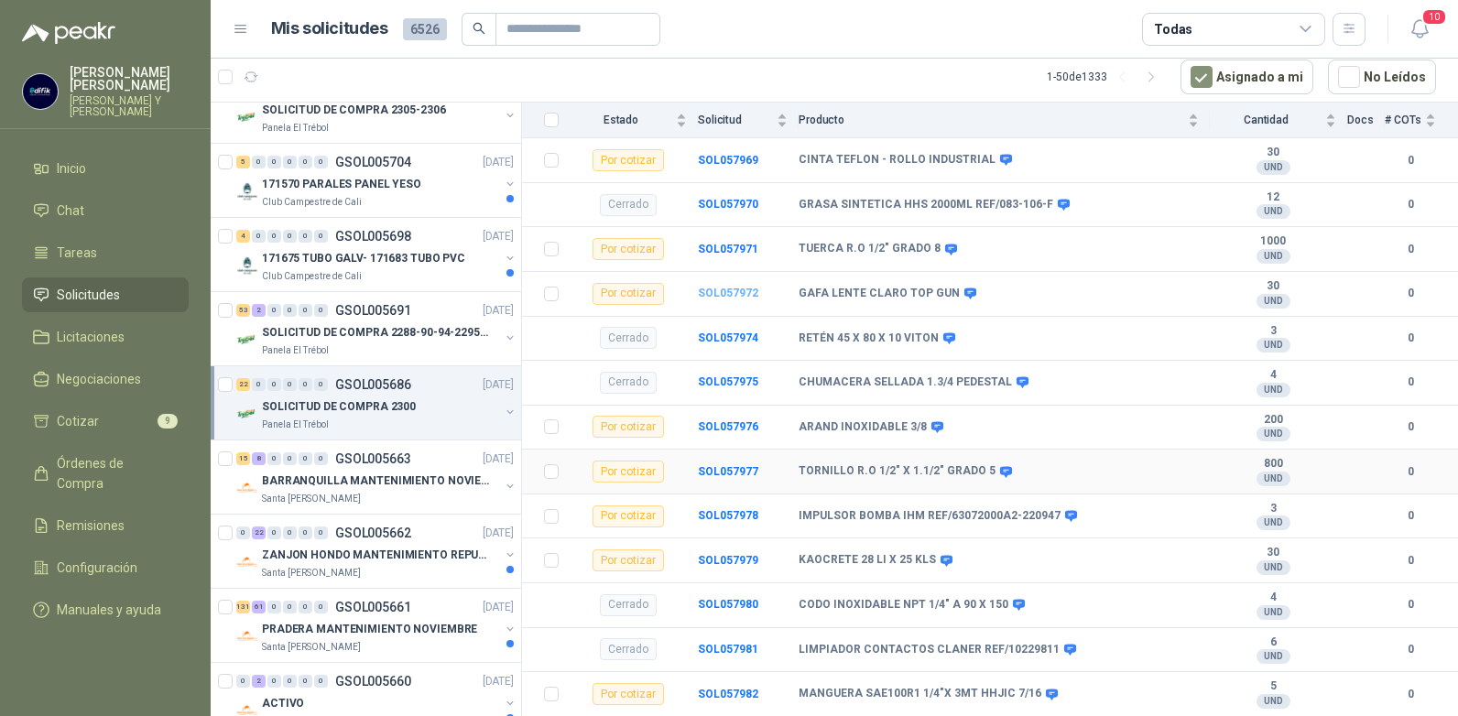
scroll to position [1723, 0]
